Goal: Check status: Check status

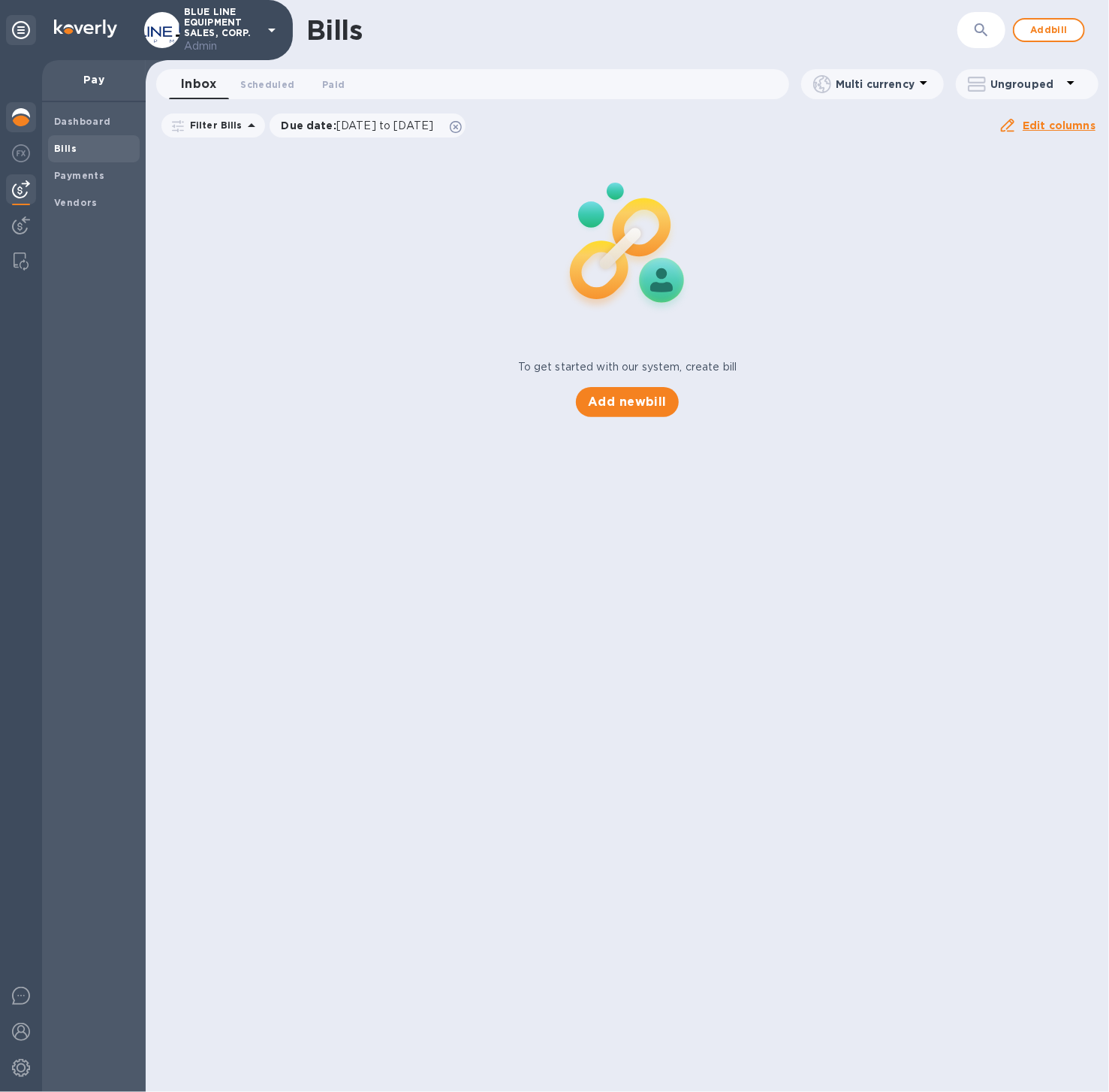
click at [21, 112] on img at bounding box center [20, 117] width 18 height 18
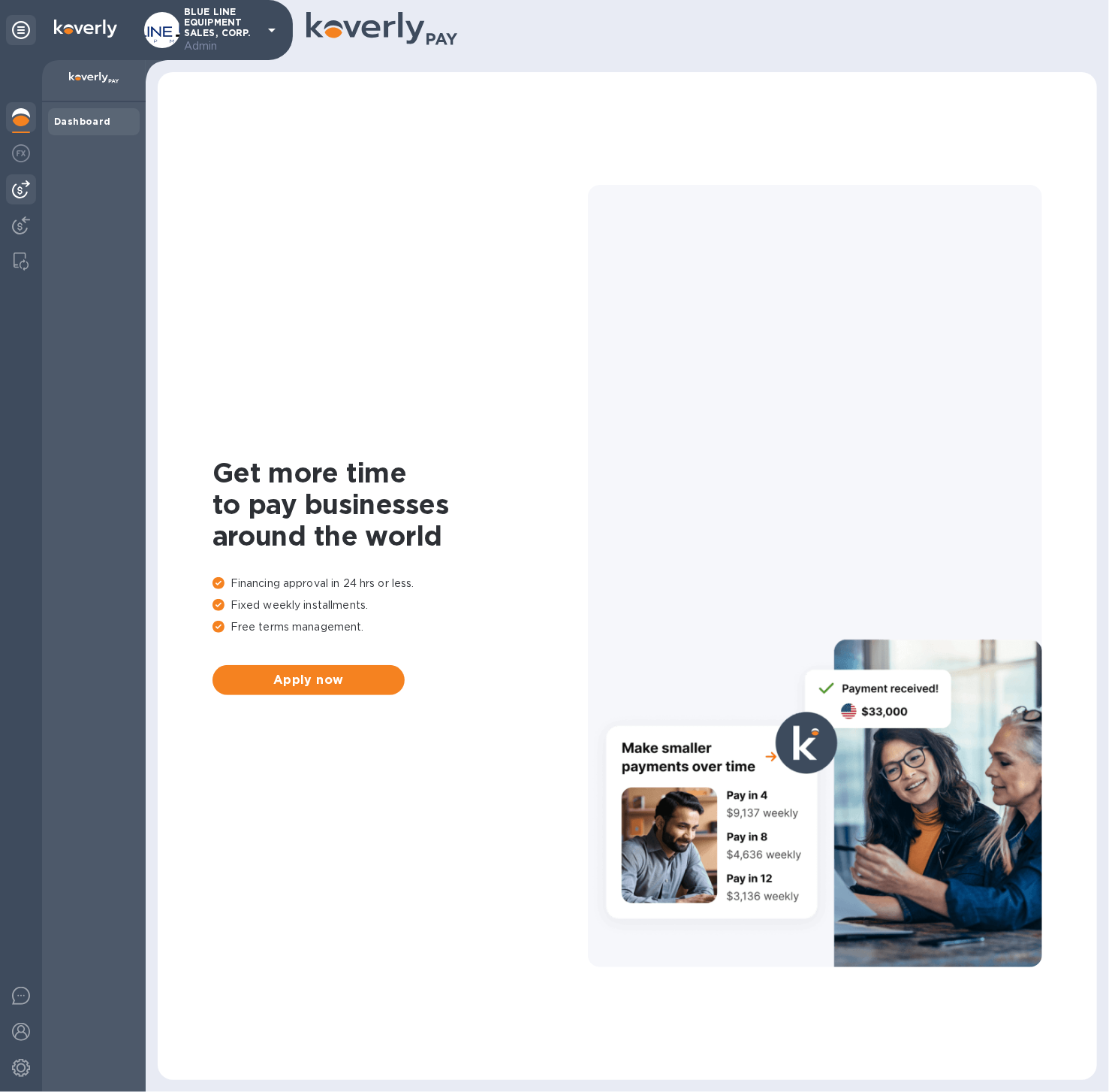
click at [27, 199] on div at bounding box center [20, 189] width 30 height 30
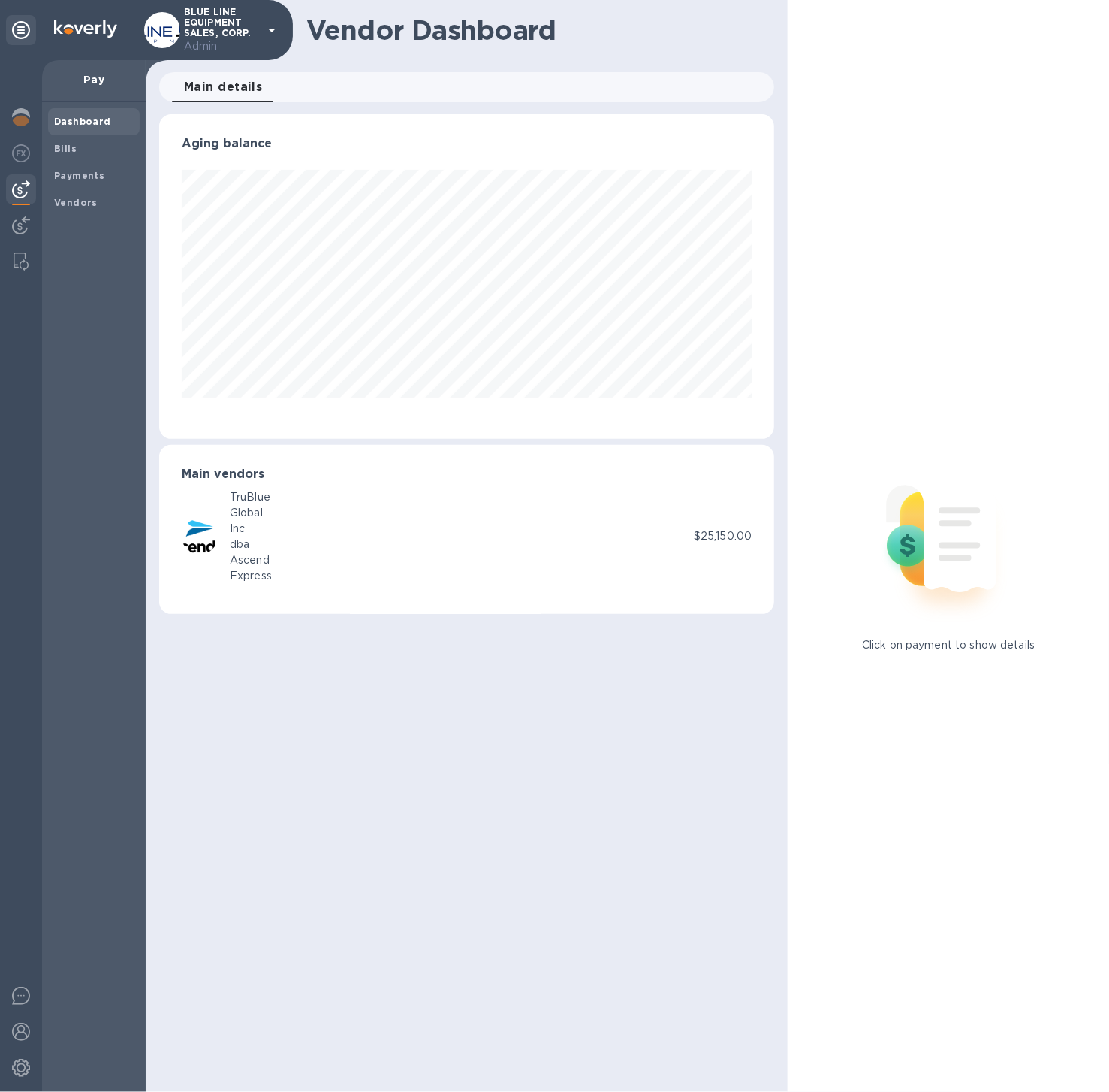
scroll to position [324, 614]
click at [18, 217] on img at bounding box center [20, 226] width 18 height 18
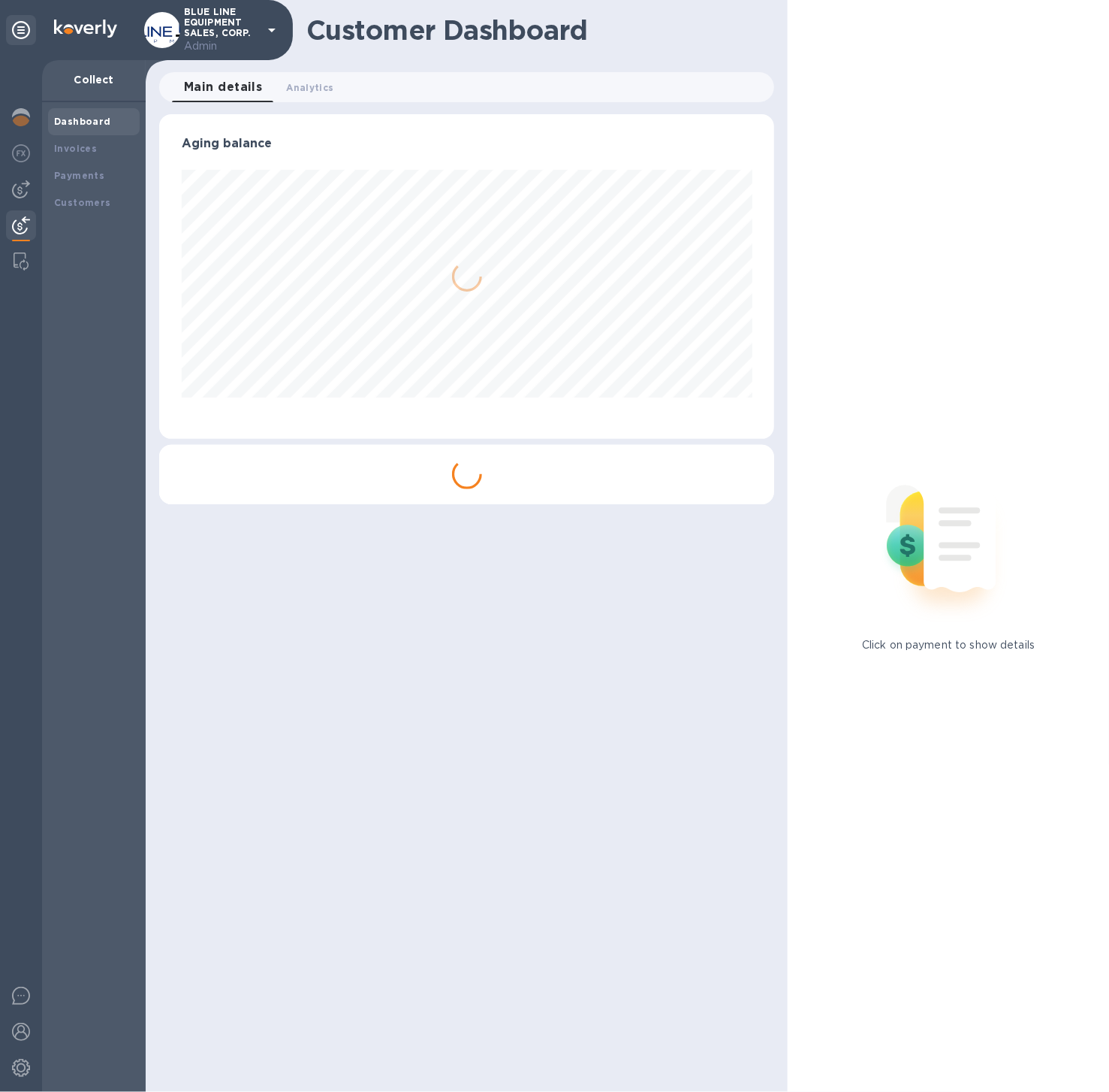
scroll to position [324, 614]
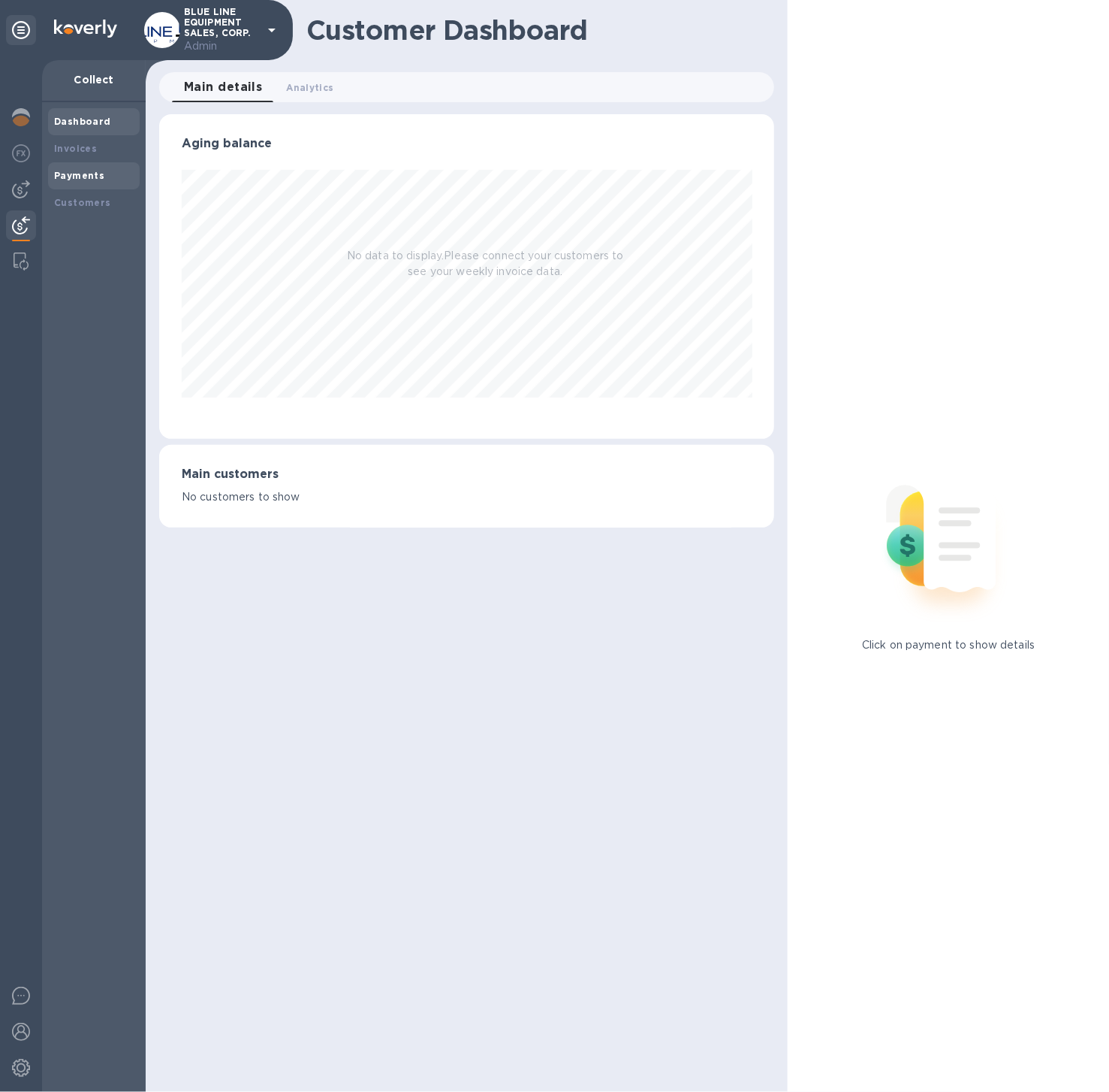
click at [96, 174] on b "Payments" at bounding box center [79, 175] width 50 height 12
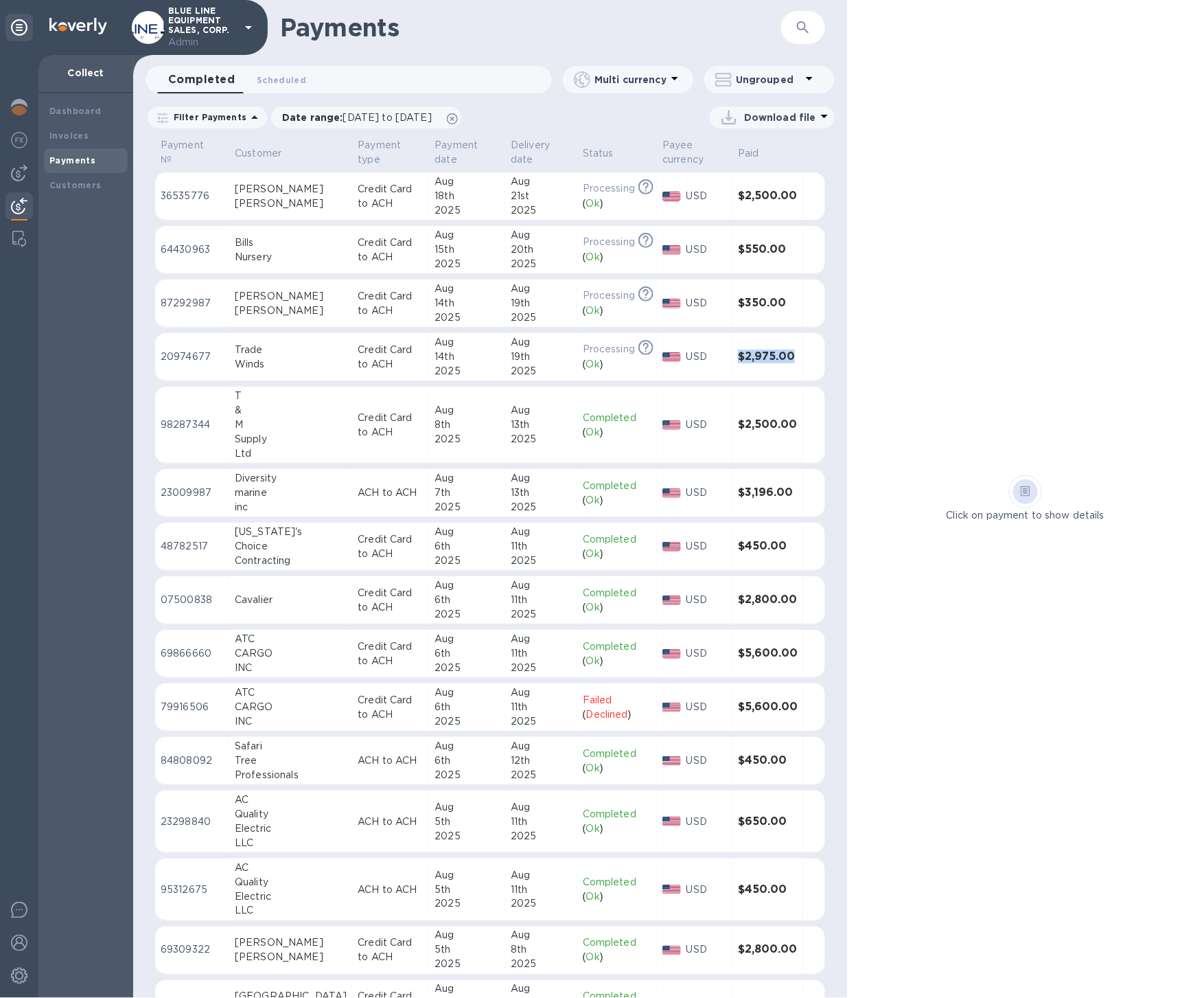
drag, startPoint x: 802, startPoint y: 352, endPoint x: 732, endPoint y: 355, distance: 70.1
click at [732, 355] on tr "20974677 Trade Winds Credit Card to ACH [DATE] [DATE] Processing This payment i…" at bounding box center [489, 357] width 670 height 48
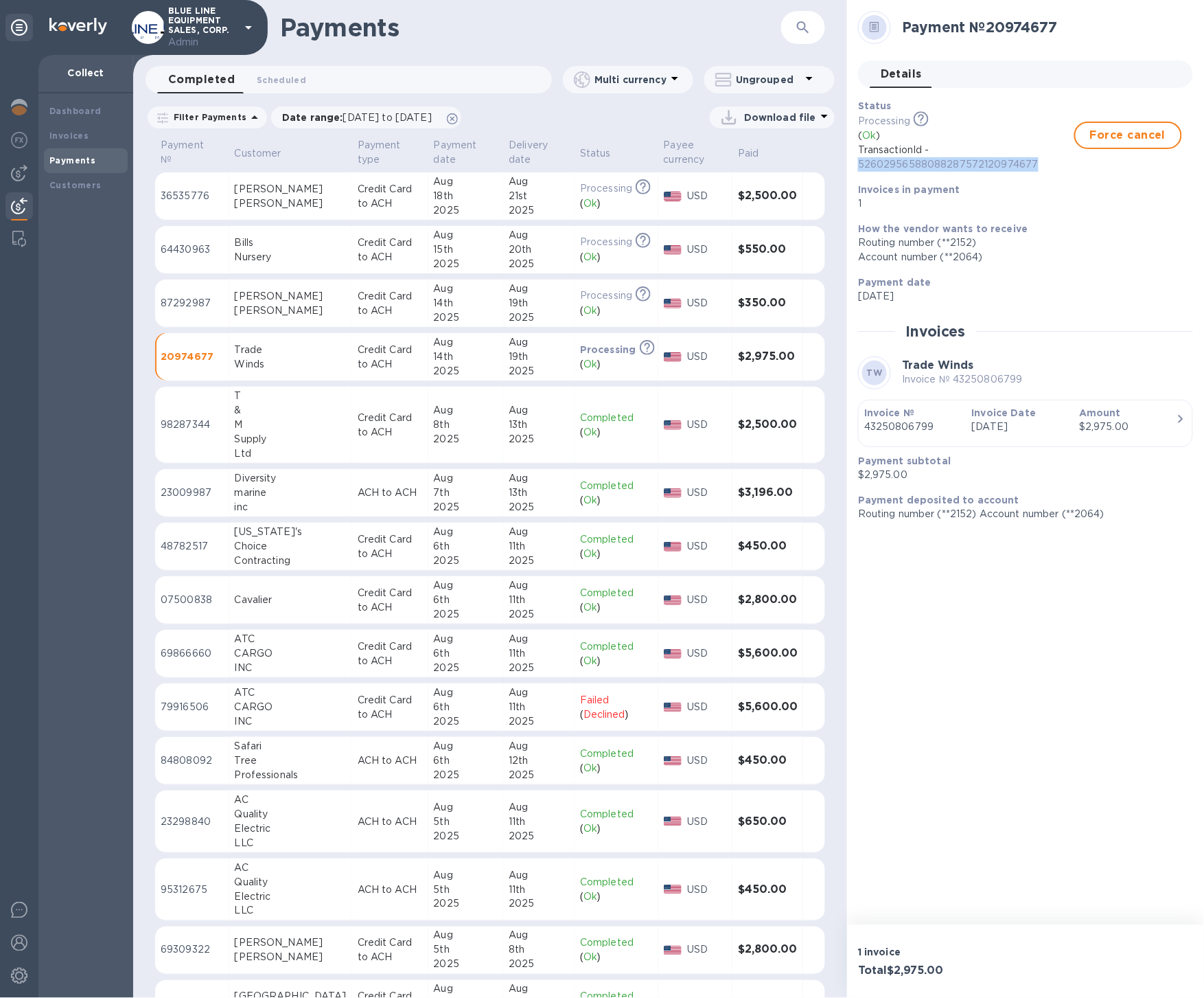
drag, startPoint x: 1040, startPoint y: 163, endPoint x: 855, endPoint y: 167, distance: 185.0
click at [855, 167] on div "Status Processing This payment is under compliance review, which may take up to…" at bounding box center [1020, 155] width 335 height 123
copy p "52602956588088287572120974677"
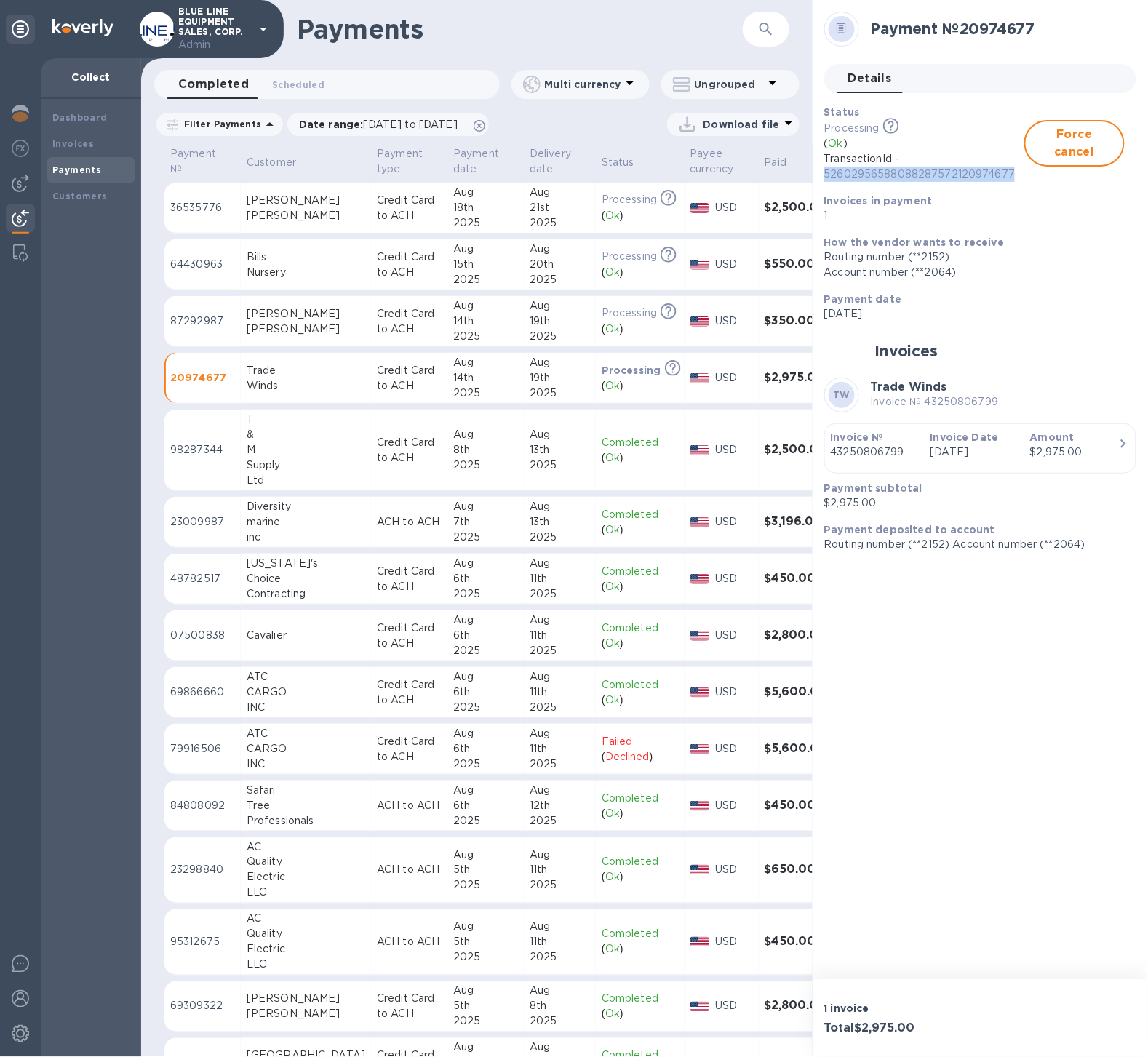
click at [764, 36] on icon "button" at bounding box center [766, 29] width 18 height 18
